Goal: Task Accomplishment & Management: Use online tool/utility

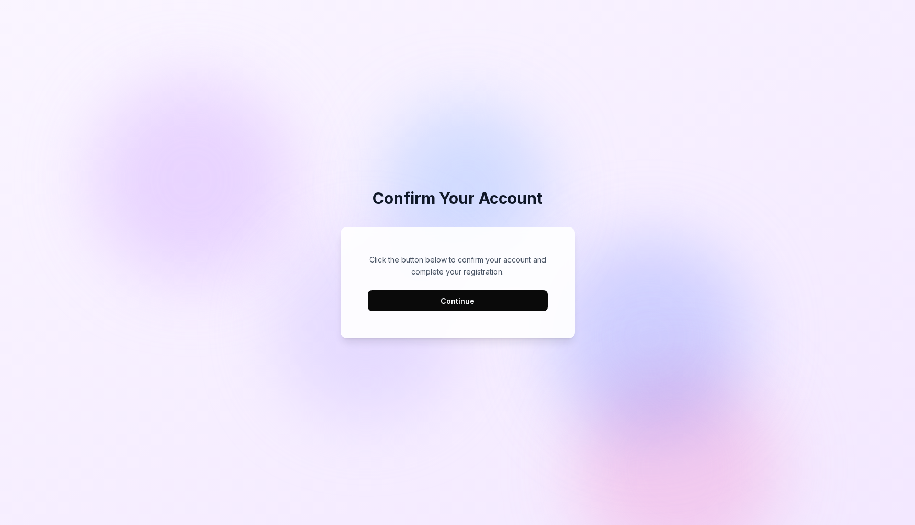
click at [479, 307] on button "Continue" at bounding box center [458, 300] width 180 height 21
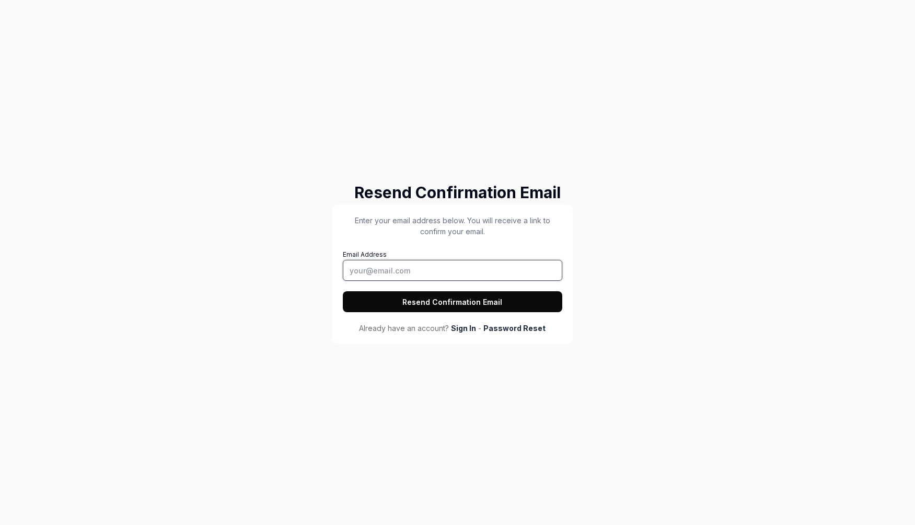
click at [459, 267] on input "Email Address" at bounding box center [453, 270] width 220 height 21
type input "[EMAIL_ADDRESS][DOMAIN_NAME]"
click at [483, 302] on button "Resend Confirmation Email" at bounding box center [453, 301] width 220 height 21
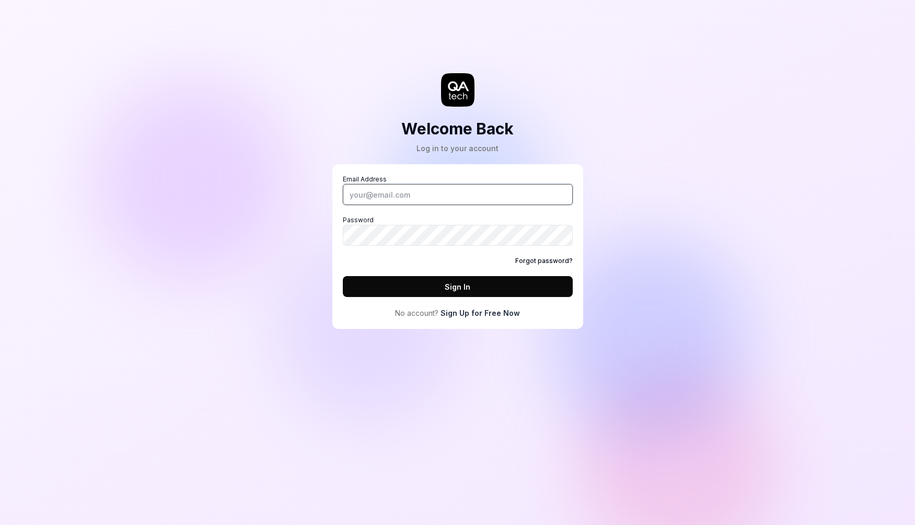
click at [417, 196] on input "Email Address" at bounding box center [458, 194] width 230 height 21
type input "[EMAIL_ADDRESS][DOMAIN_NAME]"
click at [479, 287] on button "Sign In" at bounding box center [458, 286] width 230 height 21
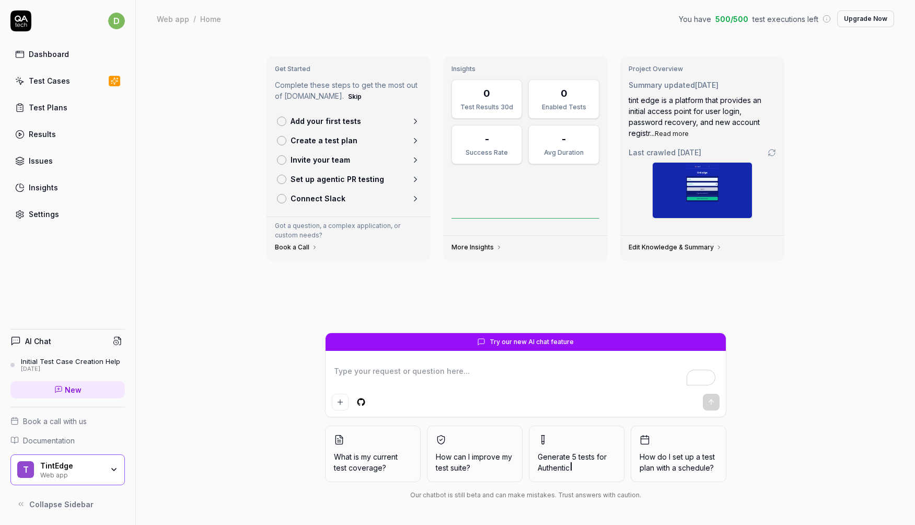
type textarea "*"
